Goal: Information Seeking & Learning: Learn about a topic

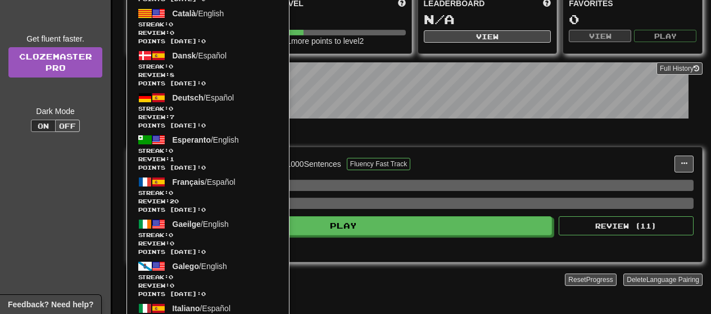
scroll to position [56, 0]
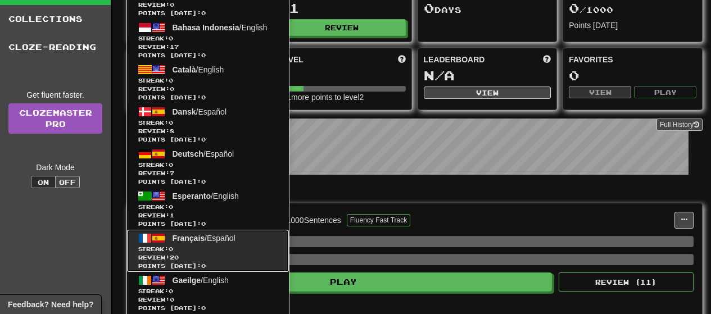
click at [220, 255] on span "Review: 20" at bounding box center [207, 258] width 139 height 8
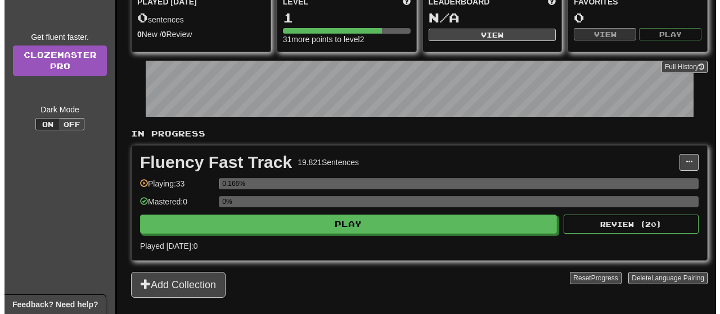
scroll to position [169, 0]
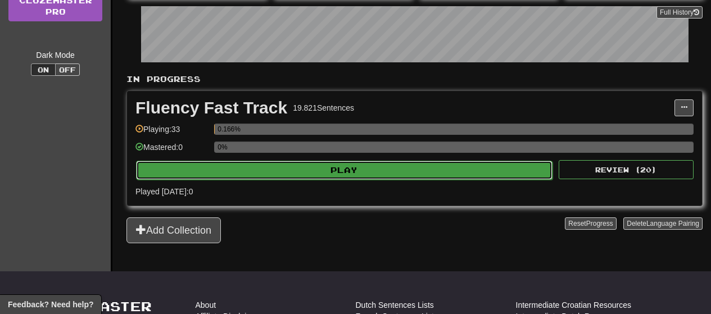
click at [270, 164] on button "Play" at bounding box center [344, 170] width 417 height 19
select select "**"
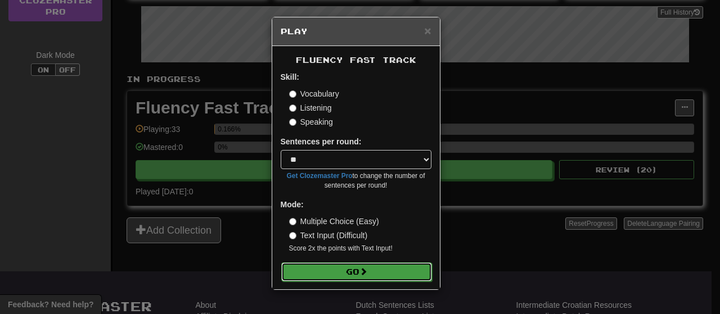
click at [306, 274] on button "Go" at bounding box center [356, 272] width 151 height 19
